Goal: Task Accomplishment & Management: Manage account settings

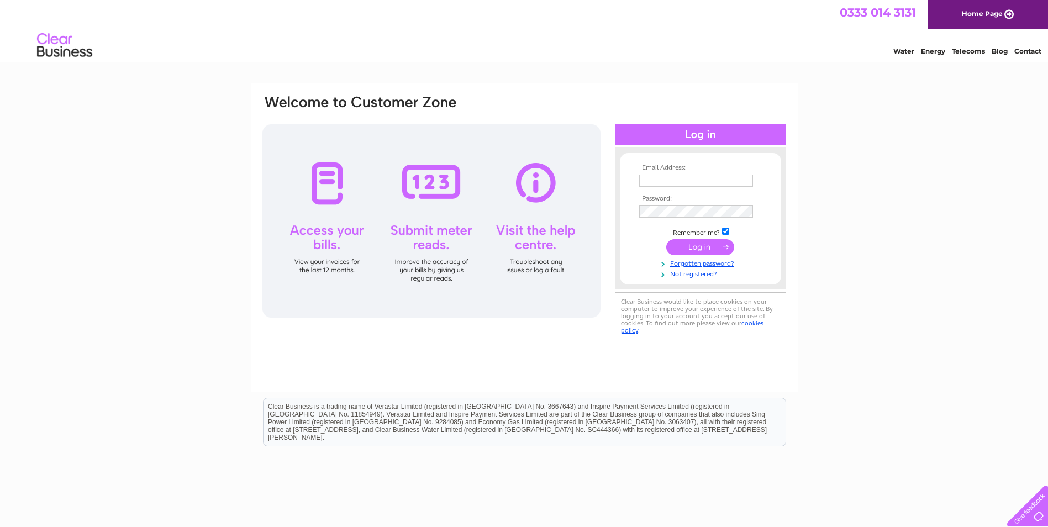
type input "[EMAIL_ADDRESS][DOMAIN_NAME]"
click at [704, 247] on input "submit" at bounding box center [700, 246] width 68 height 15
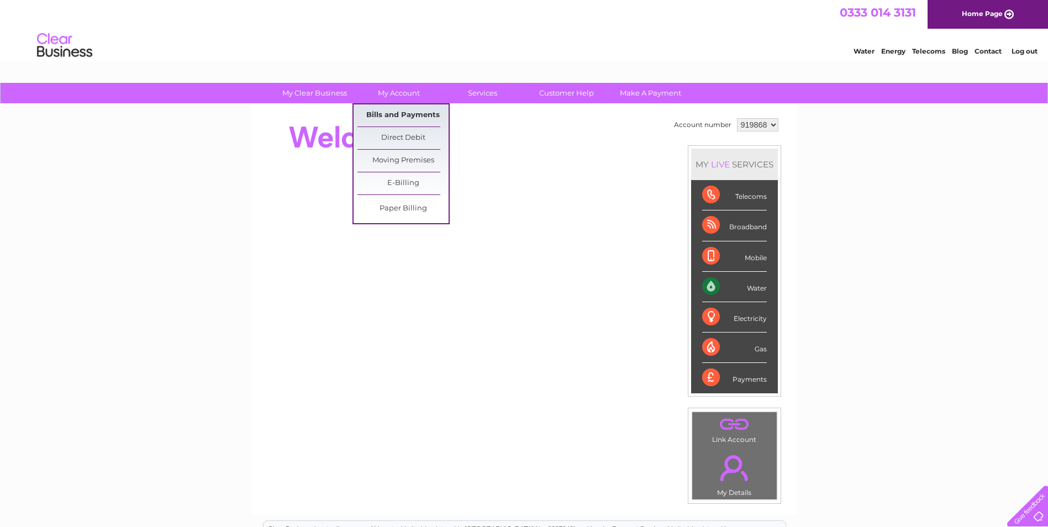
click at [408, 117] on link "Bills and Payments" at bounding box center [403, 115] width 91 height 22
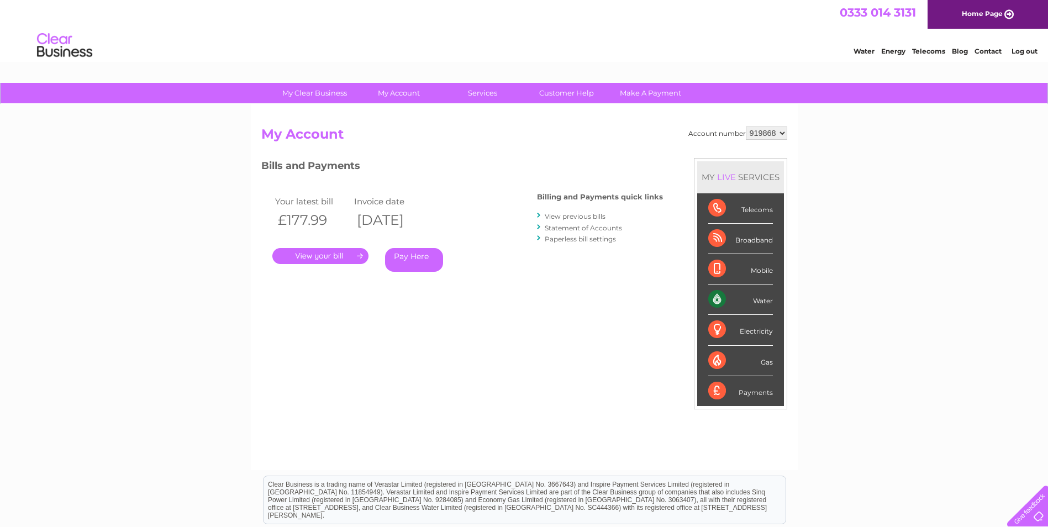
click at [332, 255] on link "." at bounding box center [320, 256] width 96 height 16
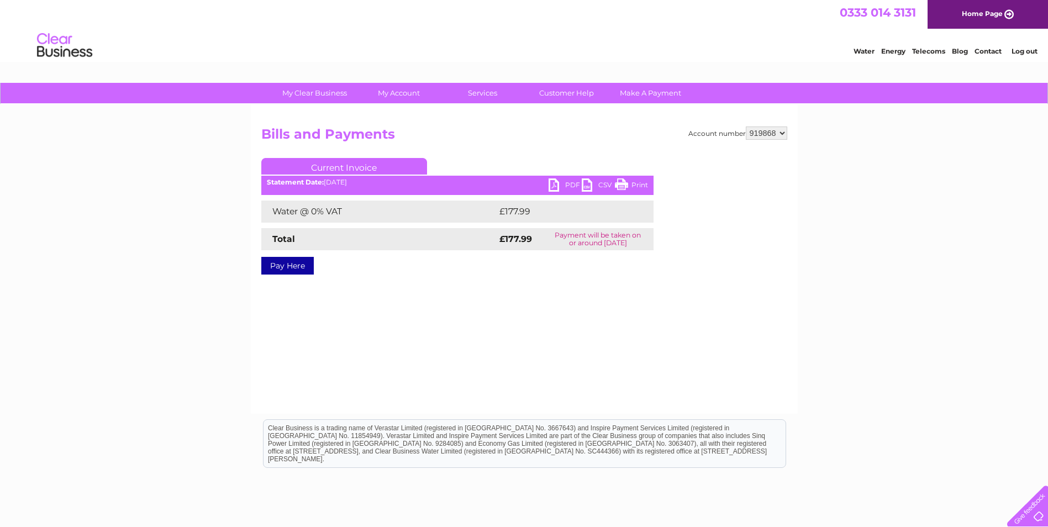
click at [565, 183] on link "PDF" at bounding box center [565, 186] width 33 height 16
click at [567, 183] on link "PDF" at bounding box center [565, 186] width 33 height 16
